Goal: Entertainment & Leisure: Consume media (video, audio)

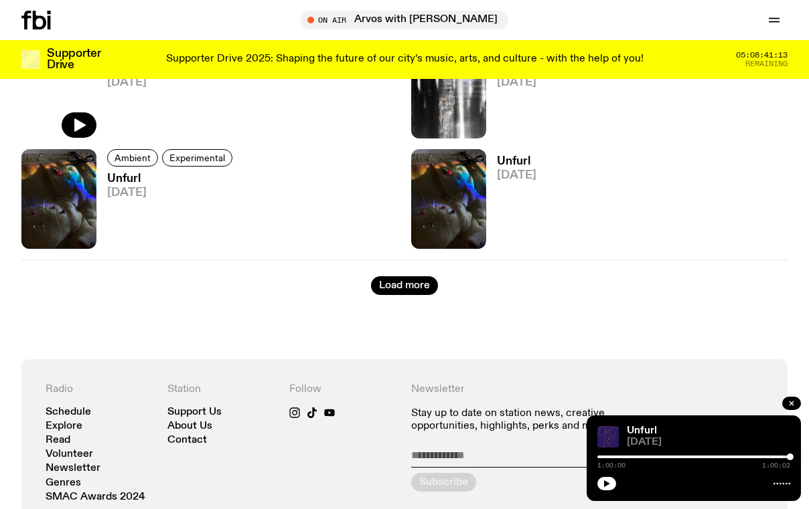
scroll to position [2442, 0]
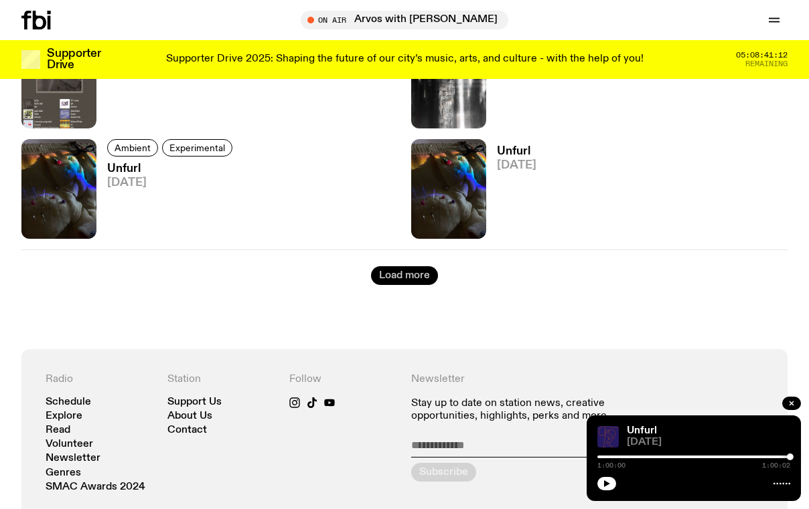
click at [397, 272] on button "Load more" at bounding box center [404, 275] width 67 height 19
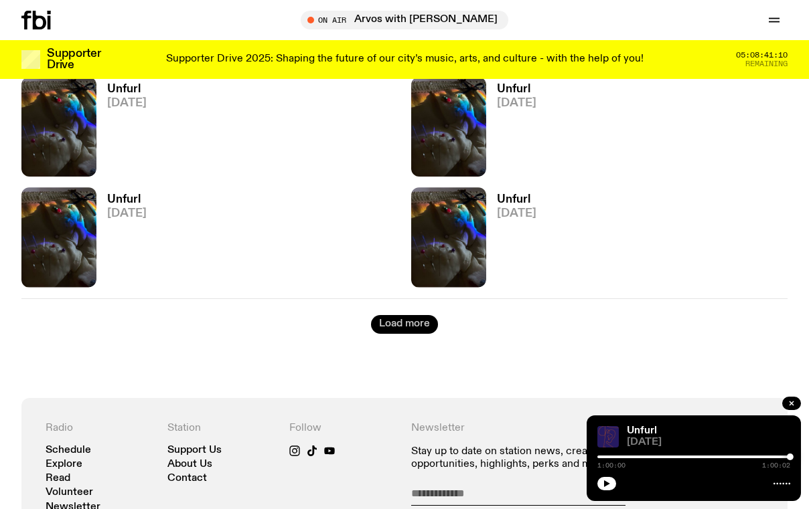
scroll to position [4179, 0]
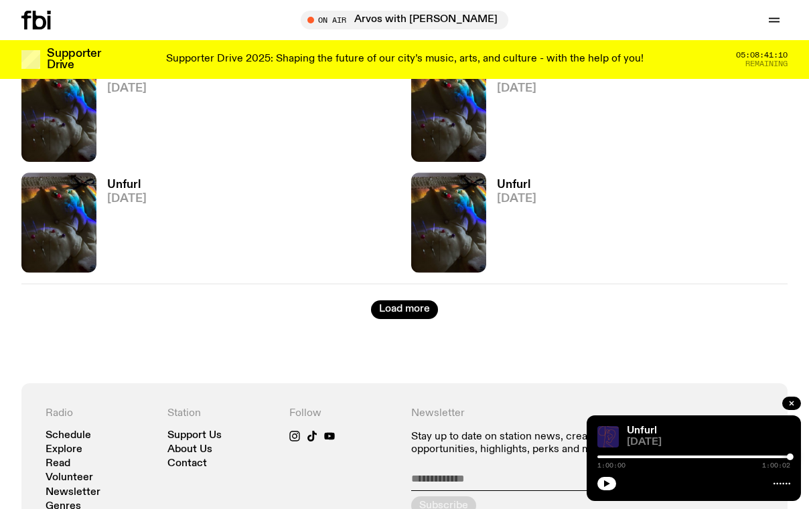
click at [400, 315] on button "Load more" at bounding box center [404, 310] width 67 height 19
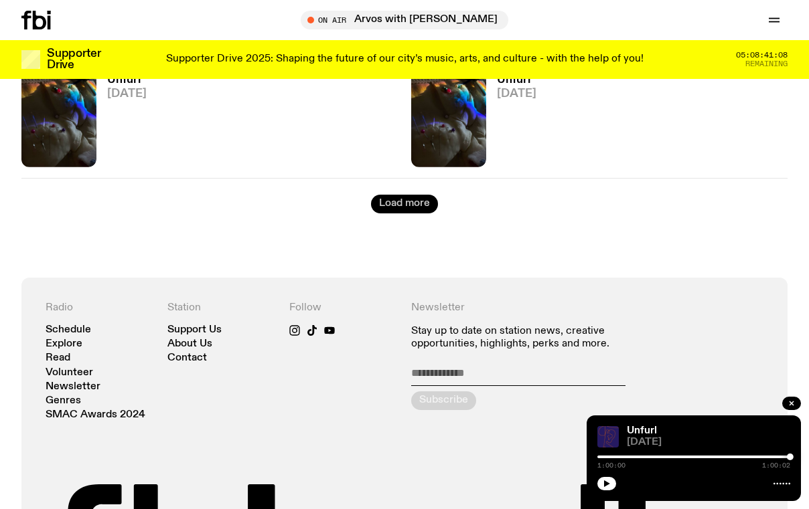
scroll to position [5736, 0]
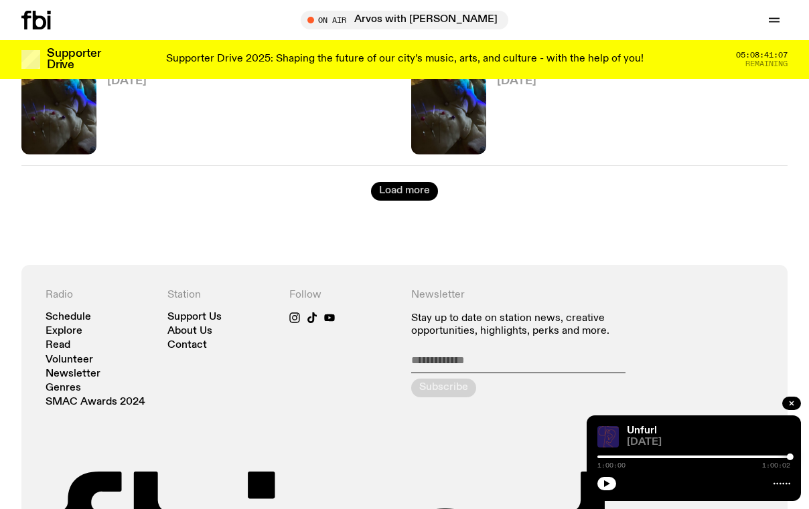
click at [394, 191] on button "Load more" at bounding box center [404, 191] width 67 height 19
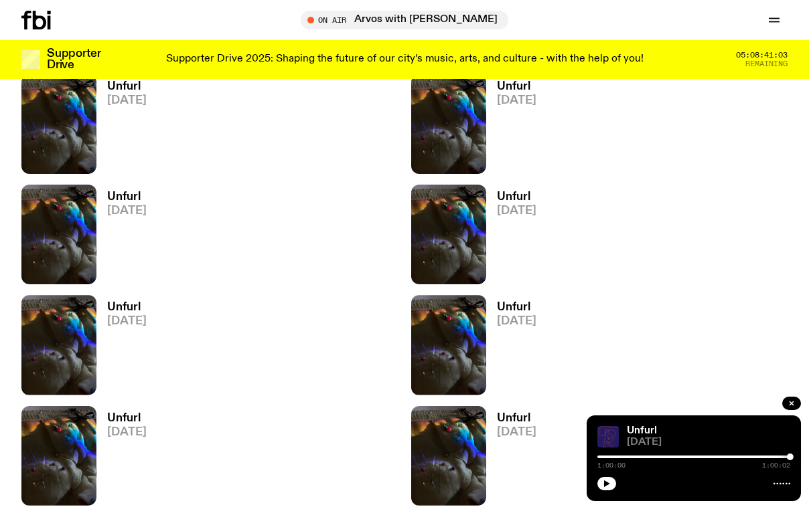
scroll to position [5304, 0]
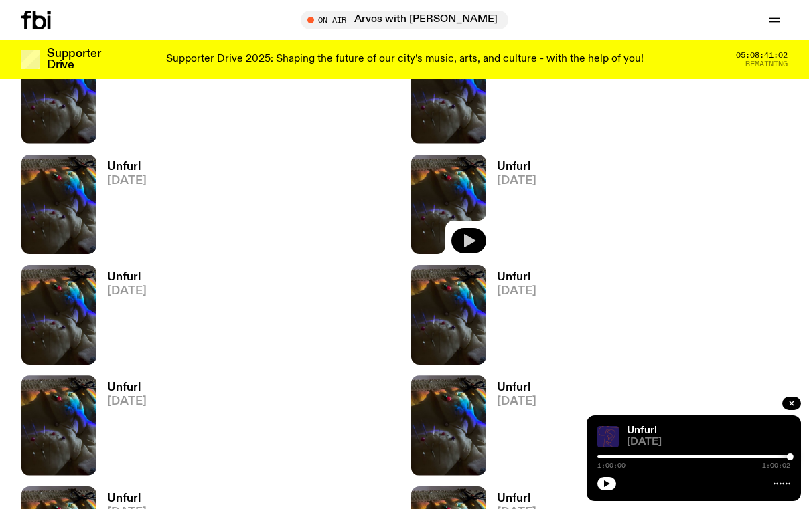
click at [468, 228] on div at bounding box center [448, 205] width 75 height 100
click at [471, 240] on icon "button" at bounding box center [469, 240] width 11 height 13
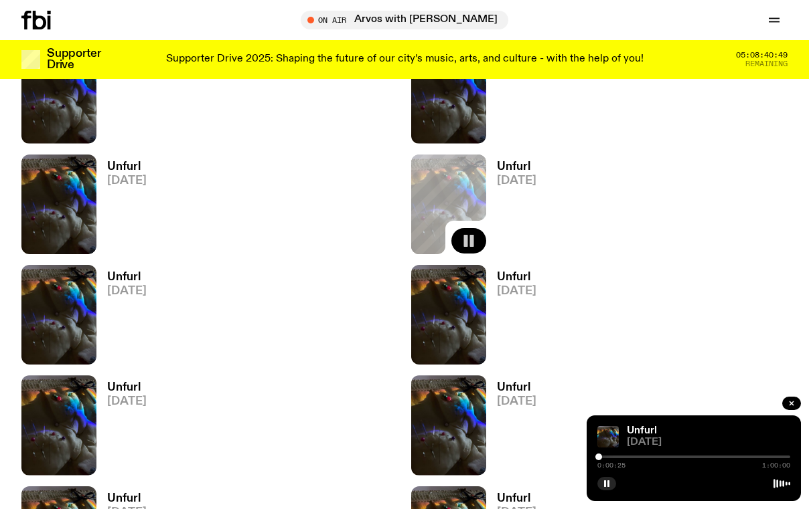
click at [599, 458] on div at bounding box center [598, 457] width 7 height 7
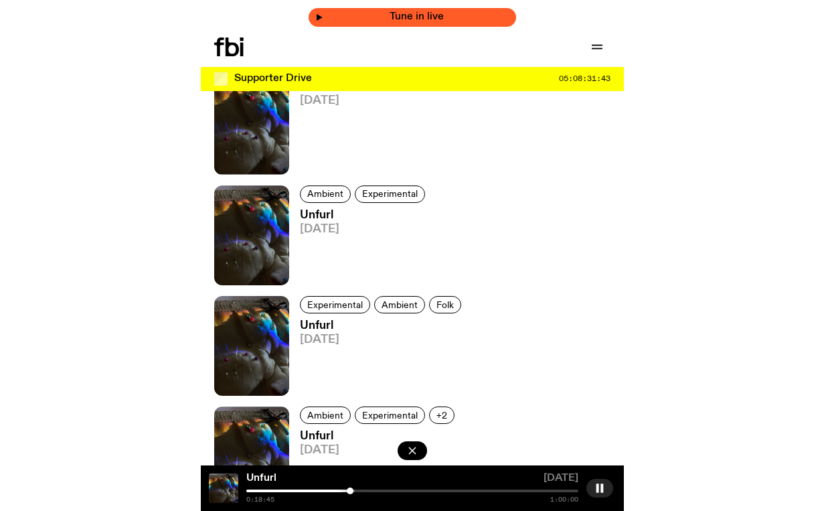
scroll to position [5138, 0]
